Goal: Transaction & Acquisition: Purchase product/service

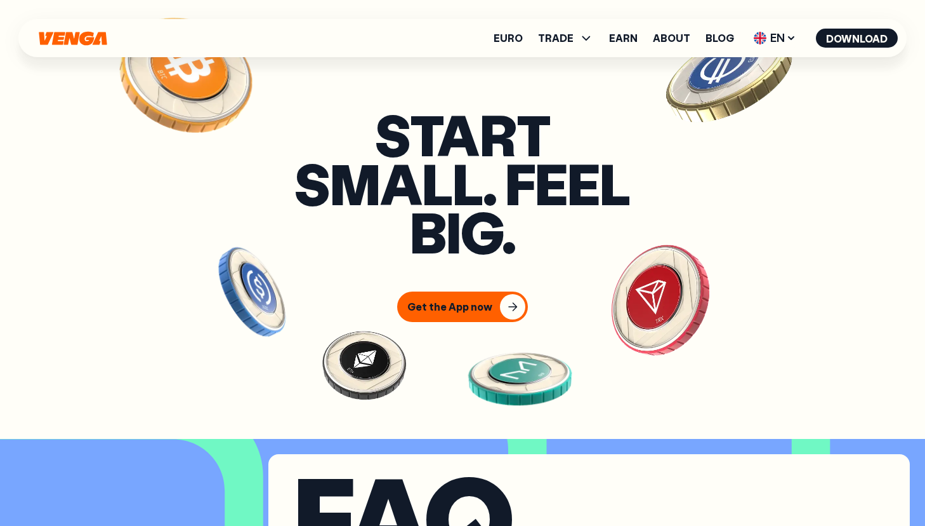
scroll to position [4912, 0]
click at [523, 38] on link "Euro" at bounding box center [508, 38] width 29 height 10
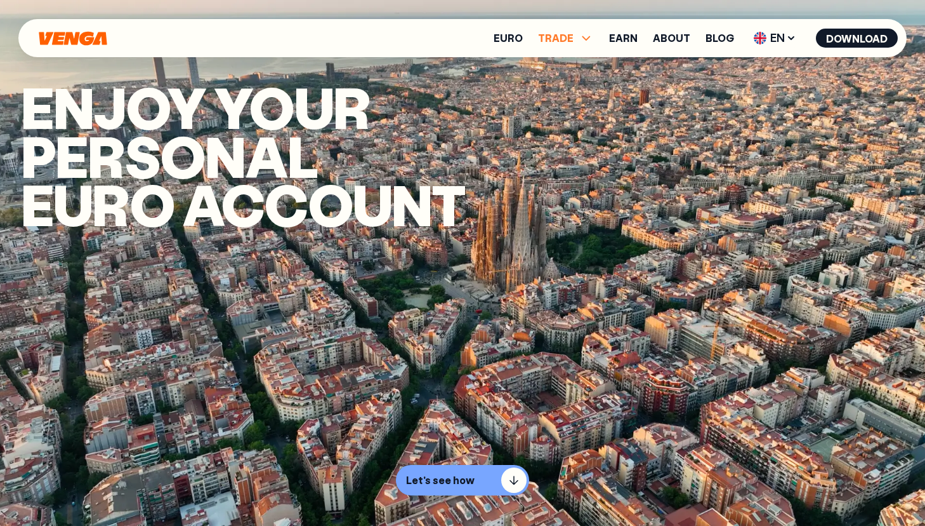
click at [587, 36] on icon at bounding box center [586, 37] width 15 height 15
click at [570, 117] on link "Exchange" at bounding box center [566, 120] width 50 height 13
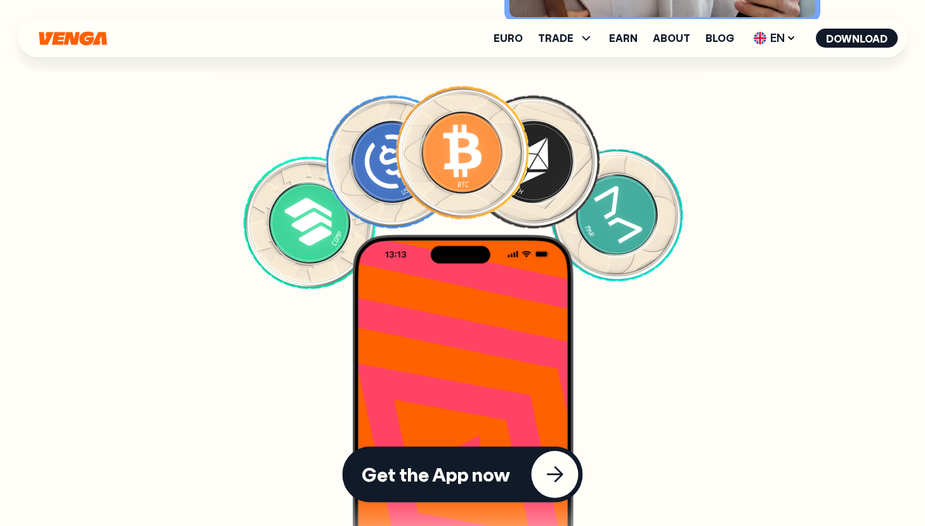
scroll to position [2818, 0]
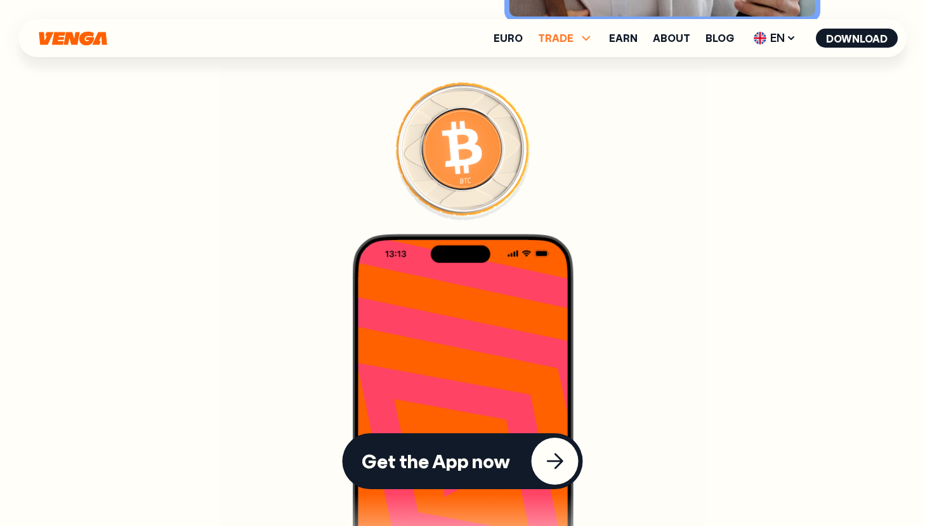
click at [571, 35] on span "TRADE" at bounding box center [556, 38] width 36 height 10
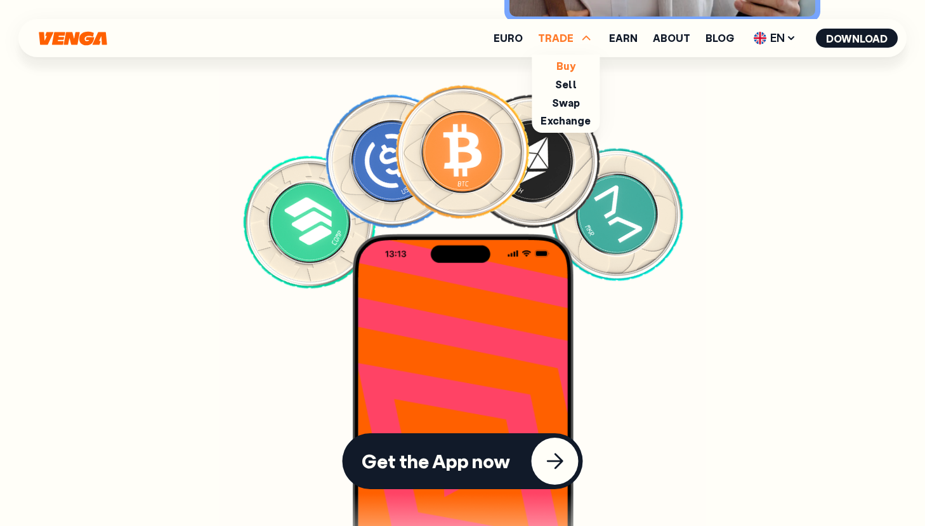
click at [573, 69] on link "Buy" at bounding box center [566, 65] width 18 height 13
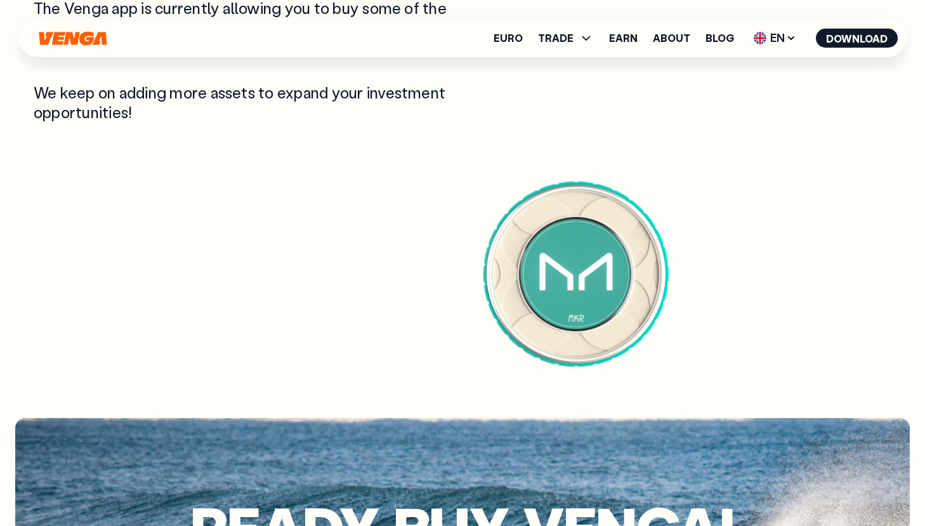
scroll to position [2578, 0]
